Goal: Task Accomplishment & Management: Use online tool/utility

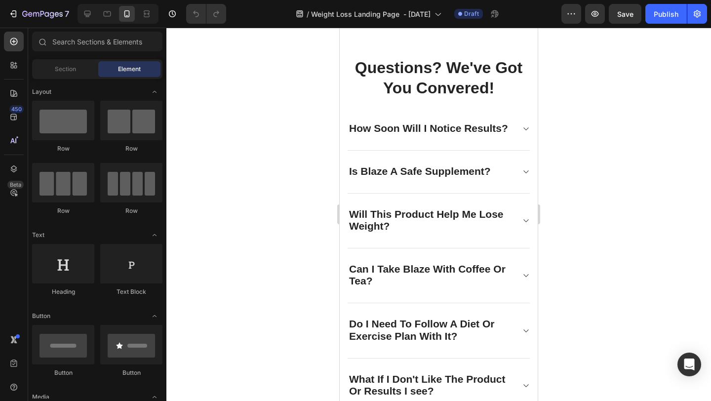
scroll to position [4479, 0]
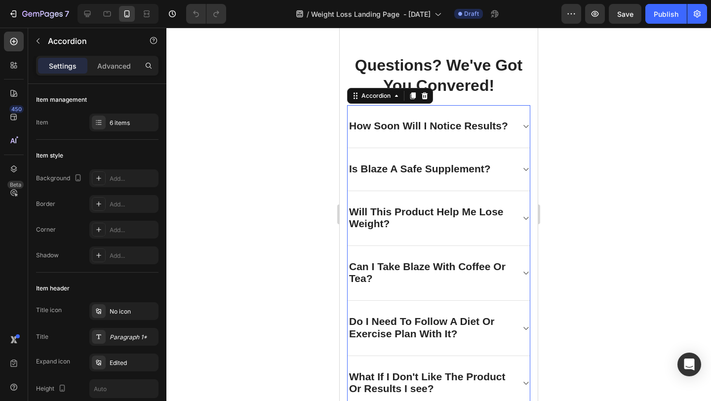
click at [525, 123] on icon at bounding box center [525, 126] width 7 height 8
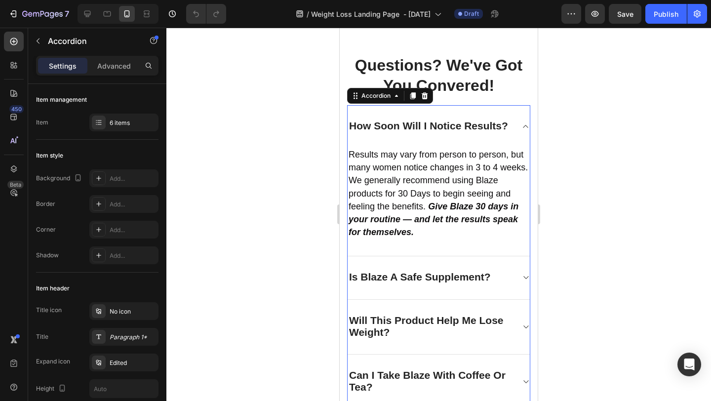
click at [524, 123] on icon at bounding box center [525, 126] width 7 height 8
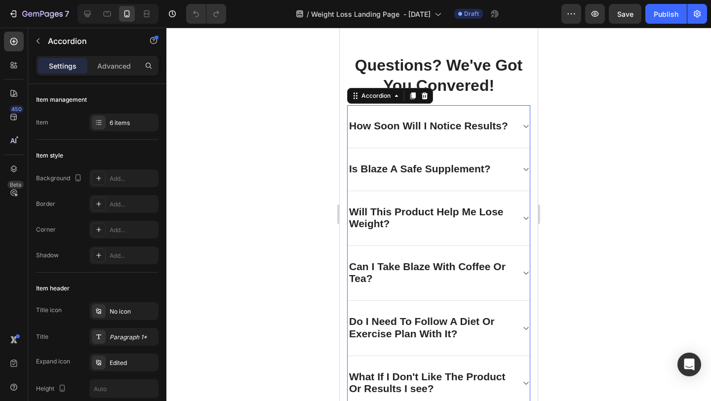
click at [519, 169] on div "Is Blaze A Safe Supplement?" at bounding box center [438, 169] width 182 height 43
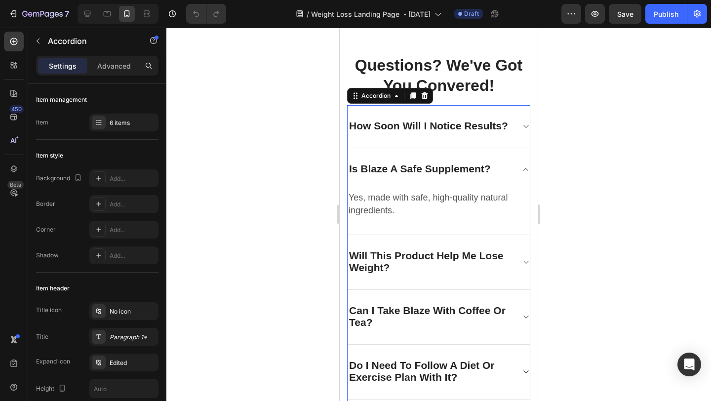
click at [519, 169] on div "Is Blaze A Safe Supplement?" at bounding box center [438, 169] width 182 height 42
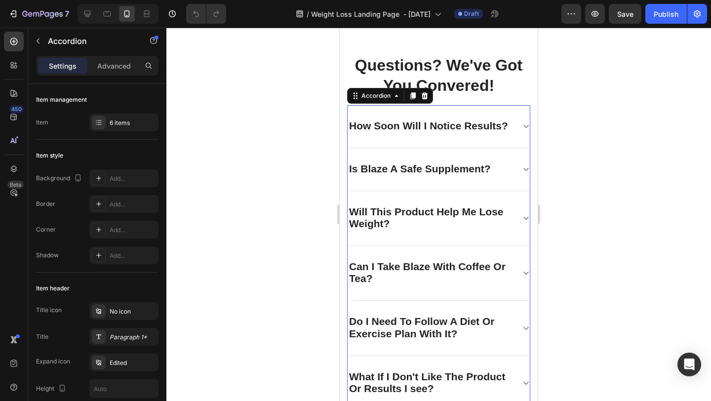
click at [525, 219] on icon at bounding box center [525, 218] width 7 height 8
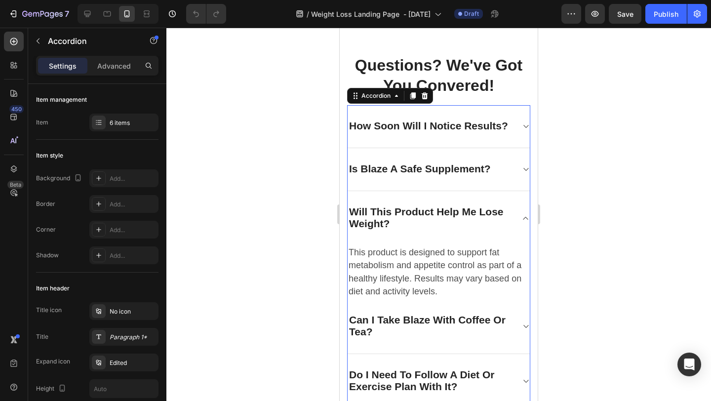
click at [525, 219] on icon at bounding box center [525, 218] width 7 height 8
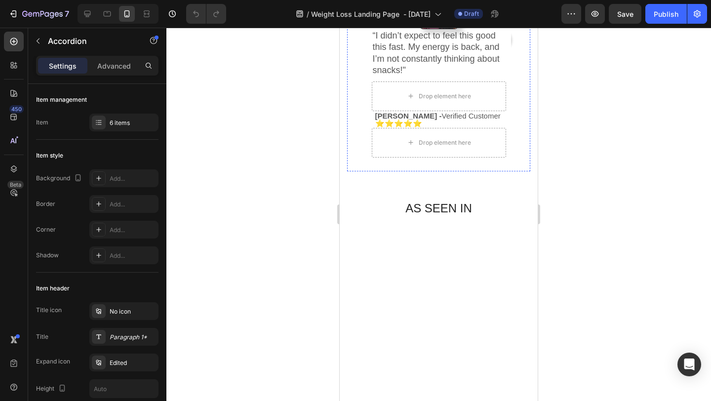
scroll to position [255, 0]
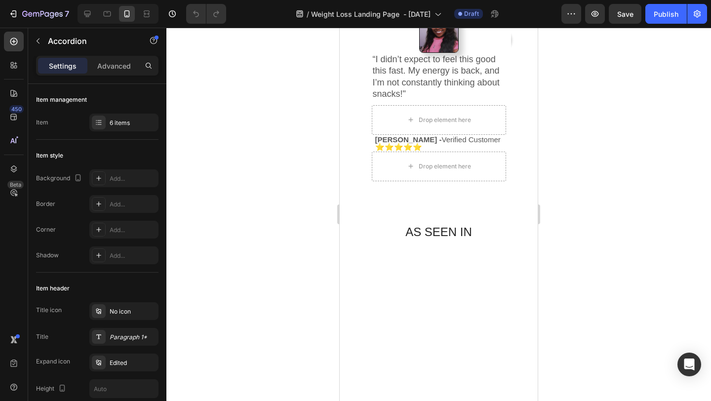
click at [606, 220] on div at bounding box center [438, 214] width 544 height 373
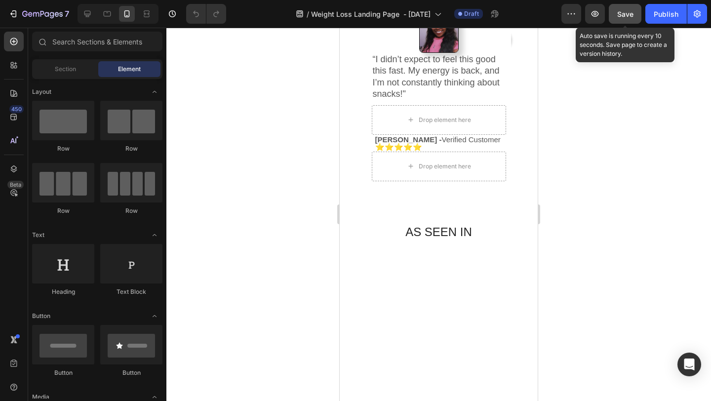
click at [632, 17] on span "Save" at bounding box center [625, 14] width 16 height 8
